Goal: Information Seeking & Learning: Learn about a topic

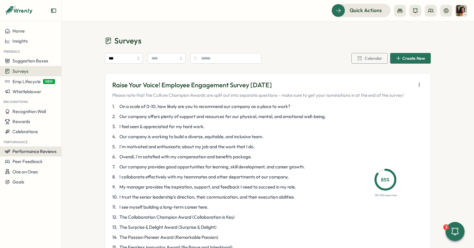
click at [27, 154] on span "Performance Reviews" at bounding box center [34, 152] width 44 height 6
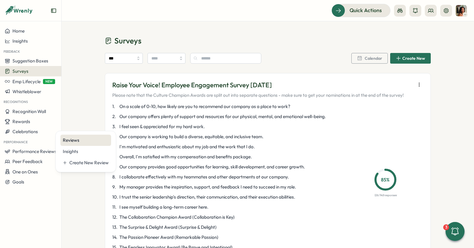
click at [71, 138] on div "Reviews" at bounding box center [86, 140] width 46 height 7
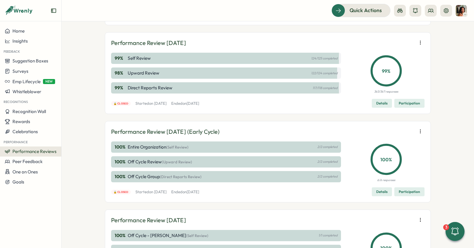
scroll to position [109, 0]
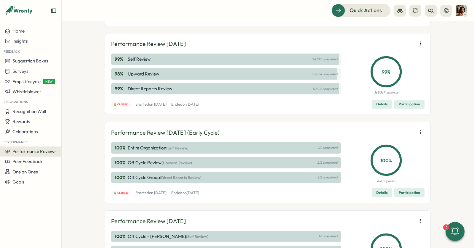
click at [402, 102] on span "Participation" at bounding box center [409, 104] width 21 height 8
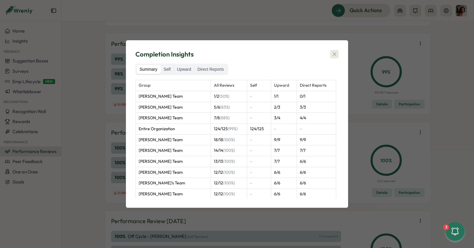
click at [334, 55] on icon "button" at bounding box center [334, 54] width 3 height 3
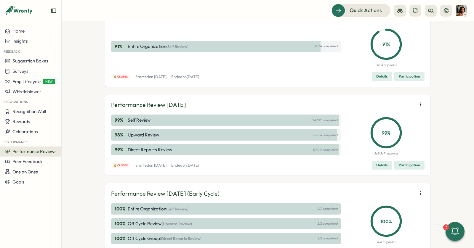
scroll to position [0, 0]
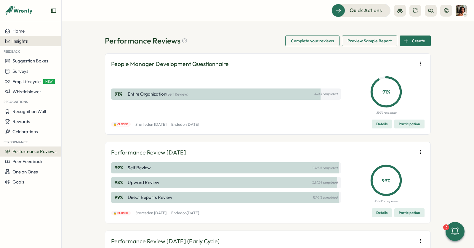
click at [38, 37] on button "Insights" at bounding box center [30, 41] width 61 height 10
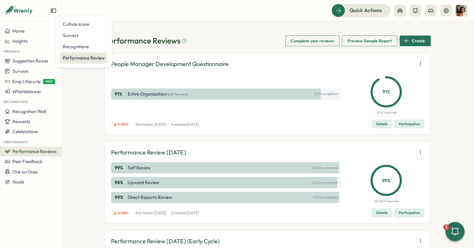
click at [87, 58] on div "Performance Review" at bounding box center [84, 58] width 42 height 7
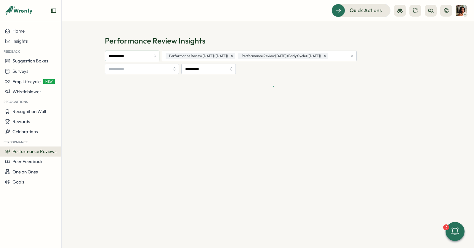
click at [137, 52] on input "**********" at bounding box center [132, 56] width 55 height 11
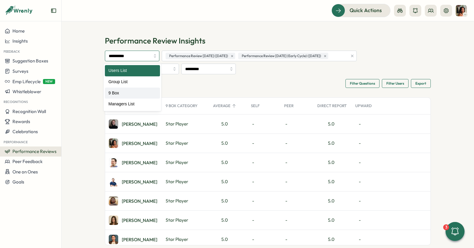
type input "*****"
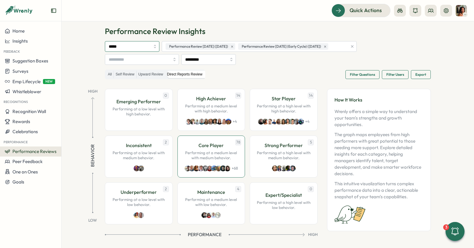
scroll to position [13, 0]
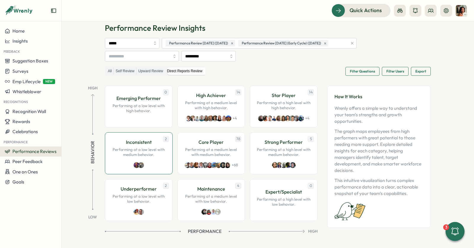
click at [128, 160] on div "2 Inconsistent Performing at a low level with medium behavior." at bounding box center [139, 154] width 68 height 42
